Goal: Navigation & Orientation: Find specific page/section

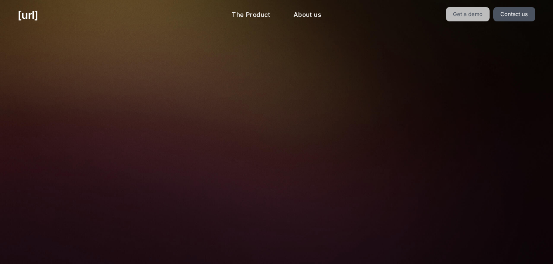
click at [468, 10] on link "Get a demo" at bounding box center [468, 14] width 44 height 14
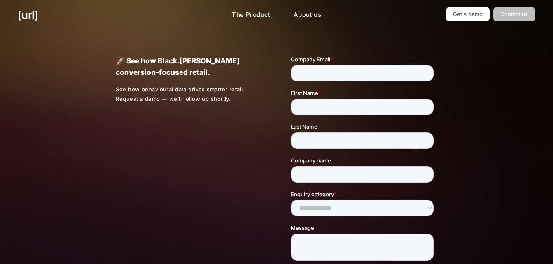
click at [515, 16] on link "Contact us" at bounding box center [514, 14] width 42 height 14
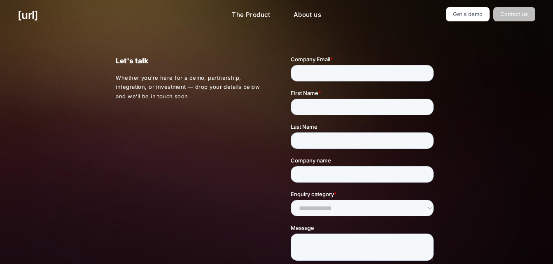
click at [515, 16] on link "Contact us" at bounding box center [514, 14] width 42 height 14
click at [502, 10] on link "Contact us" at bounding box center [514, 14] width 42 height 14
click at [267, 14] on link "The Product" at bounding box center [251, 15] width 52 height 16
